Goal: Task Accomplishment & Management: Manage account settings

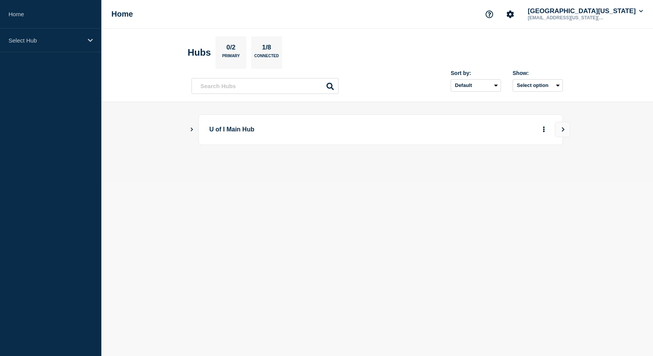
click at [191, 131] on icon "Show Connected Hubs" at bounding box center [191, 129] width 5 height 4
click at [524, 172] on button "See overview" at bounding box center [517, 168] width 41 height 15
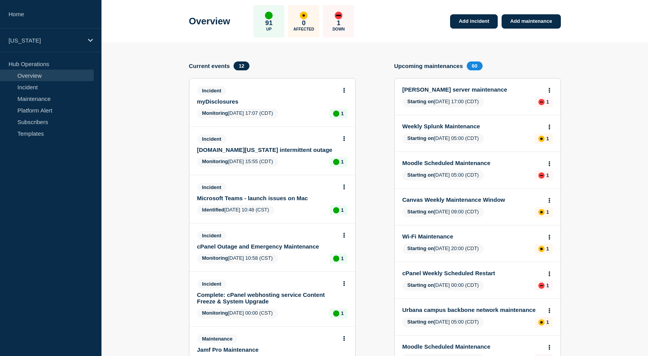
scroll to position [34, 0]
click at [255, 153] on link "[DOMAIN_NAME][US_STATE] intermittent outage" at bounding box center [267, 150] width 140 height 7
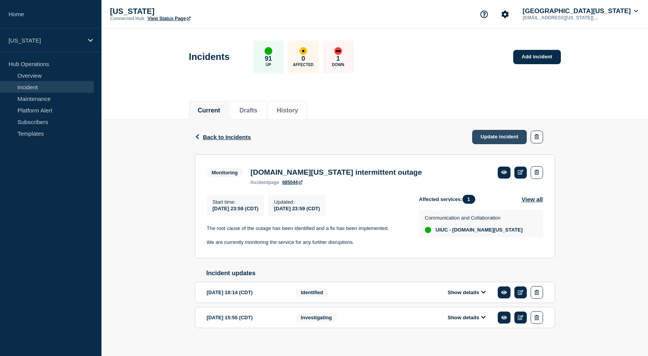
click at [482, 138] on link "Update incident" at bounding box center [499, 137] width 55 height 14
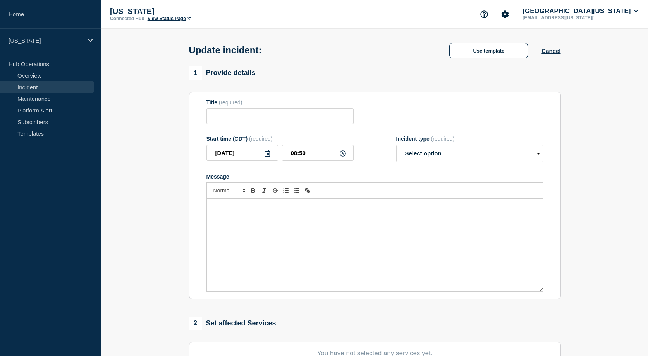
type input "[DOMAIN_NAME][US_STATE] intermittent outage"
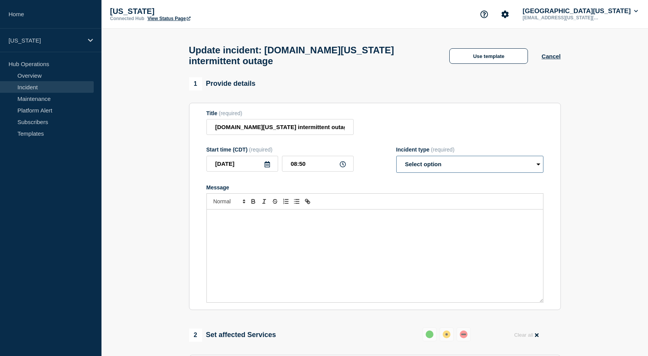
select select "resolved"
click option "Resolved" at bounding box center [0, 0] width 0 height 0
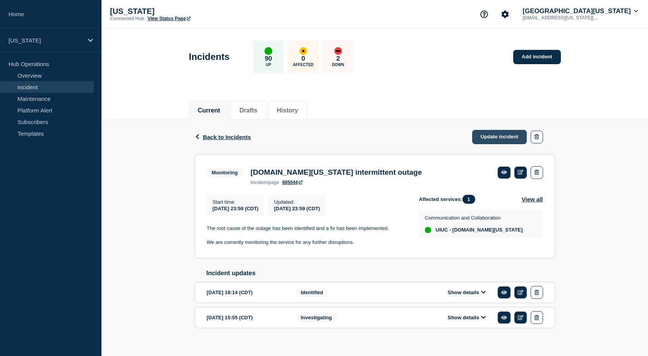
click at [500, 141] on link "Update incident" at bounding box center [499, 137] width 55 height 14
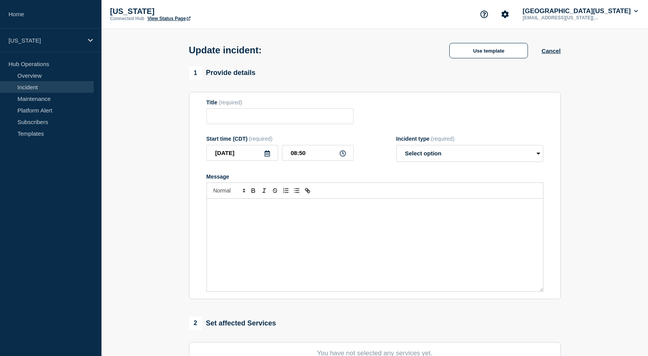
type input "[DOMAIN_NAME][US_STATE] intermittent outage"
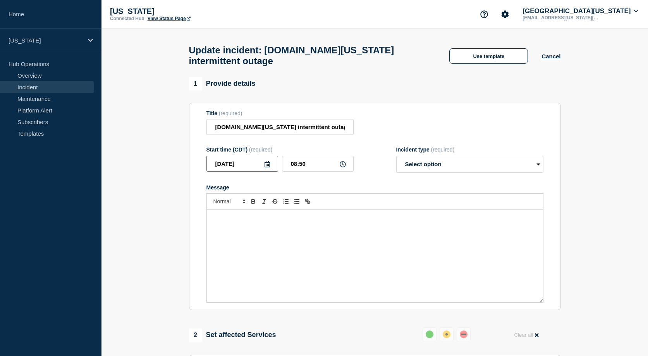
click at [235, 161] on input "[DATE]" at bounding box center [242, 164] width 72 height 16
click at [245, 159] on input "[DATE]" at bounding box center [242, 164] width 72 height 16
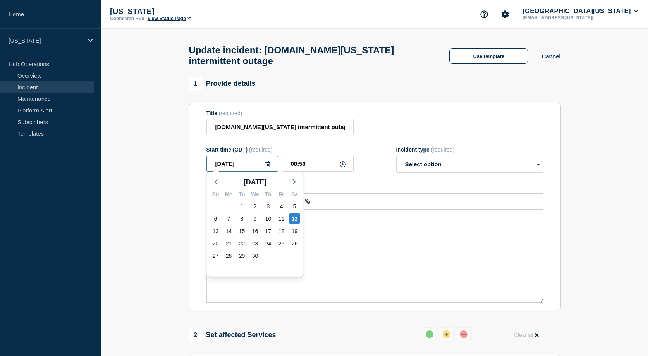
click at [245, 159] on input "[DATE]" at bounding box center [242, 164] width 72 height 16
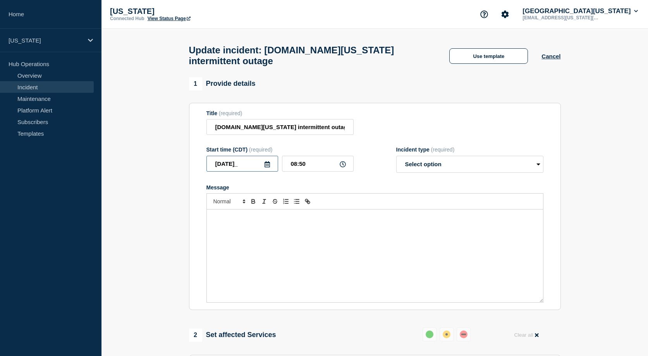
type input "[DATE]"
select select "resolved"
click option "Resolved" at bounding box center [0, 0] width 0 height 0
click at [436, 226] on div "Message" at bounding box center [375, 256] width 336 height 93
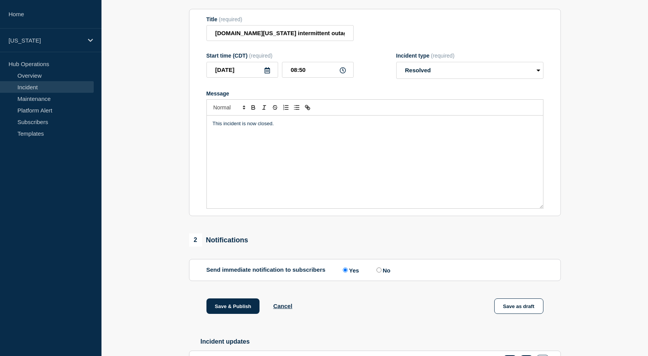
scroll to position [95, 0]
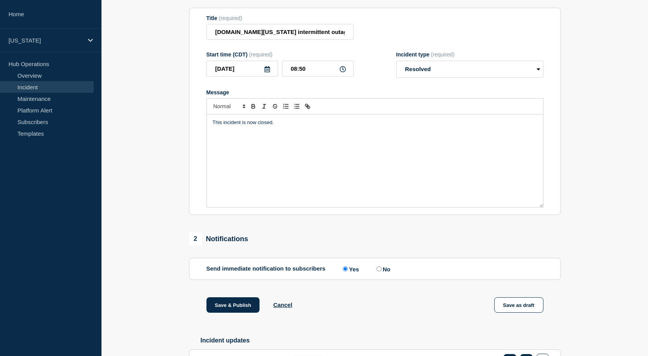
click at [377, 267] on input "No" at bounding box center [378, 269] width 5 height 5
radio input "true"
radio input "false"
click at [238, 303] on button "Save & Publish" at bounding box center [232, 305] width 53 height 15
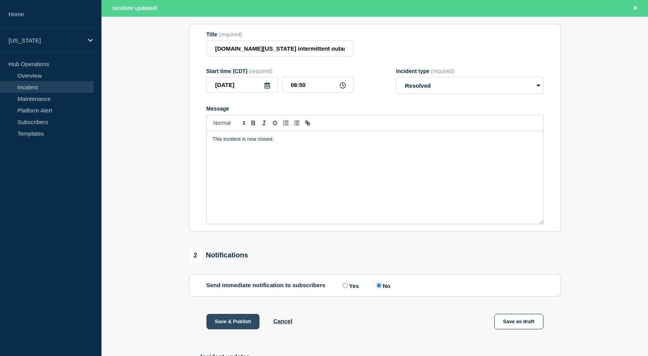
scroll to position [111, 0]
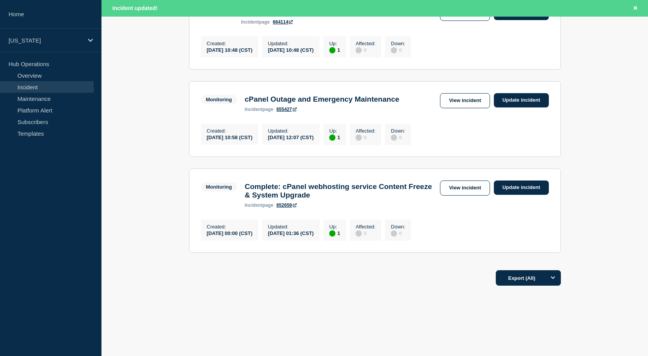
scroll to position [360, 0]
click at [536, 195] on link "Update incident" at bounding box center [521, 188] width 55 height 14
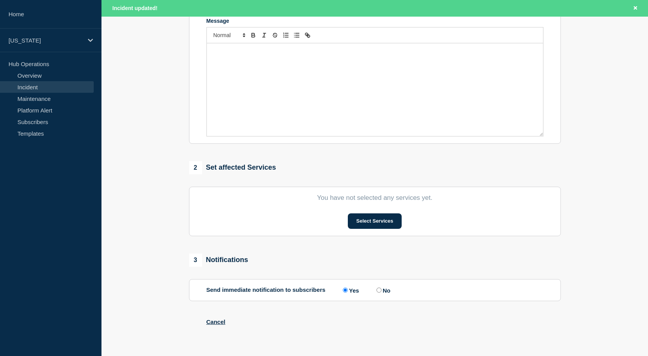
type input "Complete: cPanel webhosting service Content Freeze & System Upgrade"
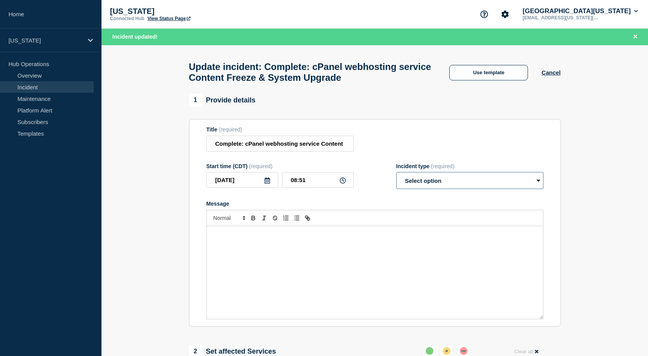
select select "resolved"
click option "Resolved" at bounding box center [0, 0] width 0 height 0
click at [226, 188] on input "[DATE]" at bounding box center [242, 180] width 72 height 16
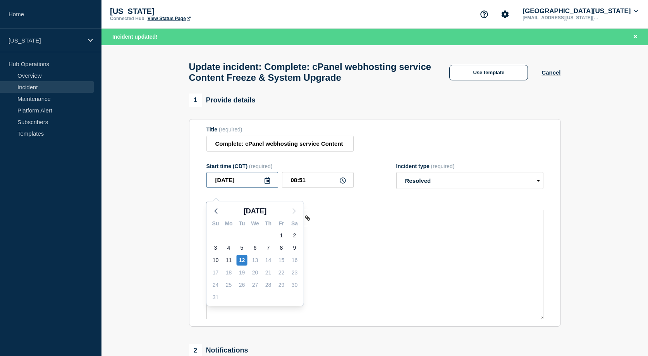
drag, startPoint x: 253, startPoint y: 192, endPoint x: 223, endPoint y: 188, distance: 30.7
click at [223, 188] on input "[DATE]" at bounding box center [242, 180] width 72 height 16
click at [246, 188] on input "[DATE]" at bounding box center [242, 180] width 72 height 16
type input "[DATE]"
click at [360, 276] on div "Message" at bounding box center [375, 272] width 336 height 93
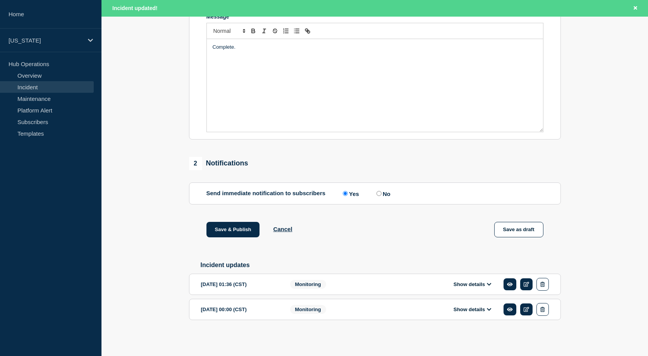
scroll to position [201, 0]
click at [221, 226] on button "Save & Publish" at bounding box center [232, 229] width 53 height 15
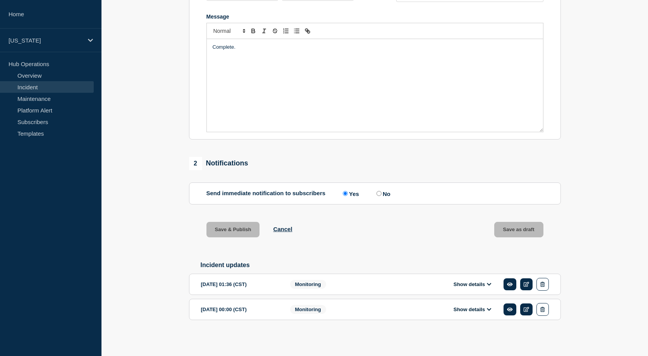
scroll to position [185, 0]
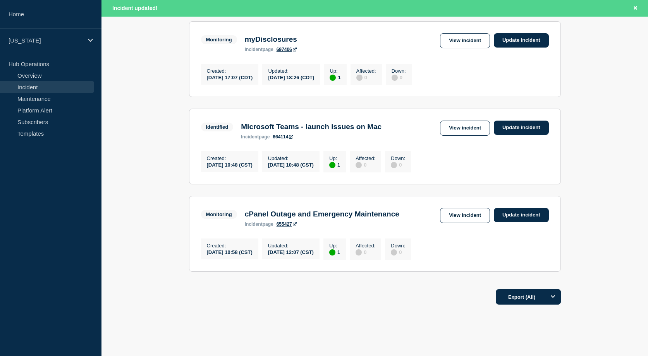
scroll to position [248, 0]
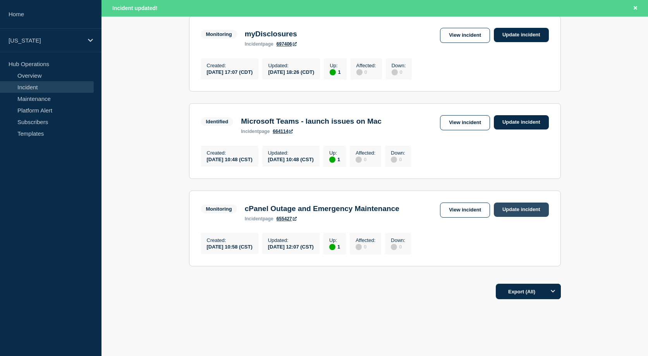
click at [535, 217] on link "Update incident" at bounding box center [521, 210] width 55 height 14
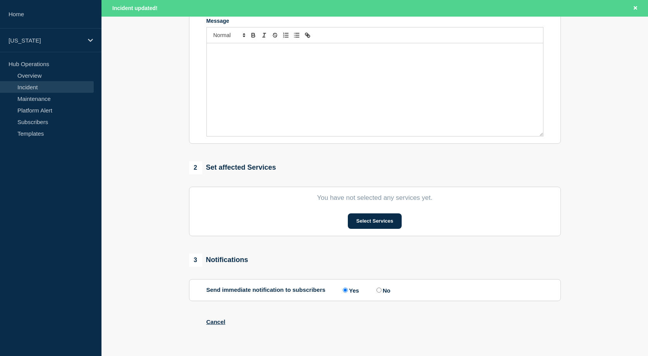
type input "cPanel Outage and Emergency Maintenance"
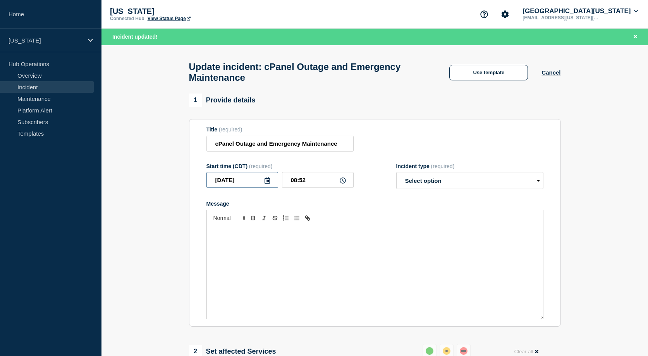
click at [224, 188] on input "[DATE]" at bounding box center [242, 180] width 72 height 16
type input "[DATE]"
select select "resolved"
click option "Resolved" at bounding box center [0, 0] width 0 height 0
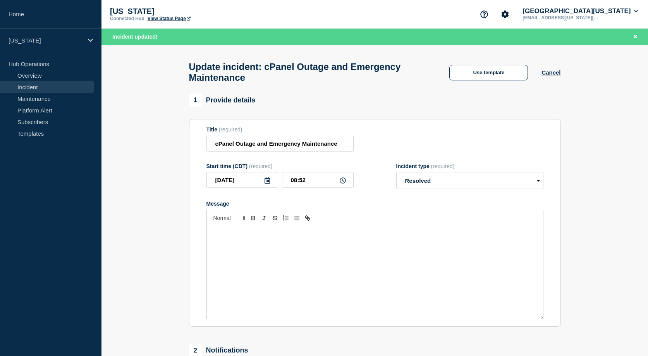
click at [396, 265] on div "Message" at bounding box center [375, 272] width 336 height 93
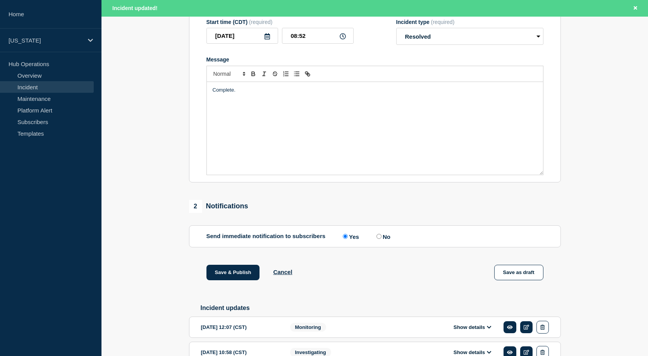
scroll to position [146, 0]
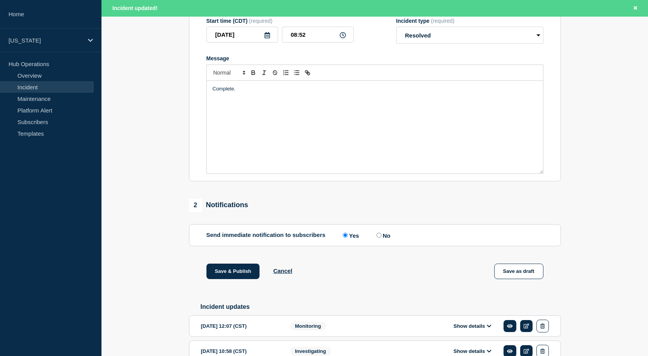
click at [380, 238] on input "No" at bounding box center [378, 235] width 5 height 5
radio input "true"
radio input "false"
click at [229, 278] on button "Save & Publish" at bounding box center [232, 271] width 53 height 15
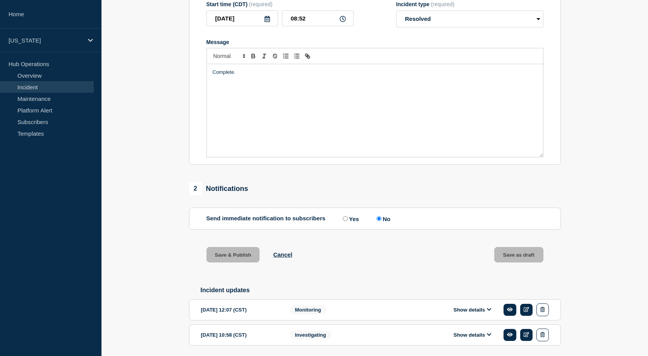
scroll to position [129, 0]
